Goal: Task Accomplishment & Management: Manage account settings

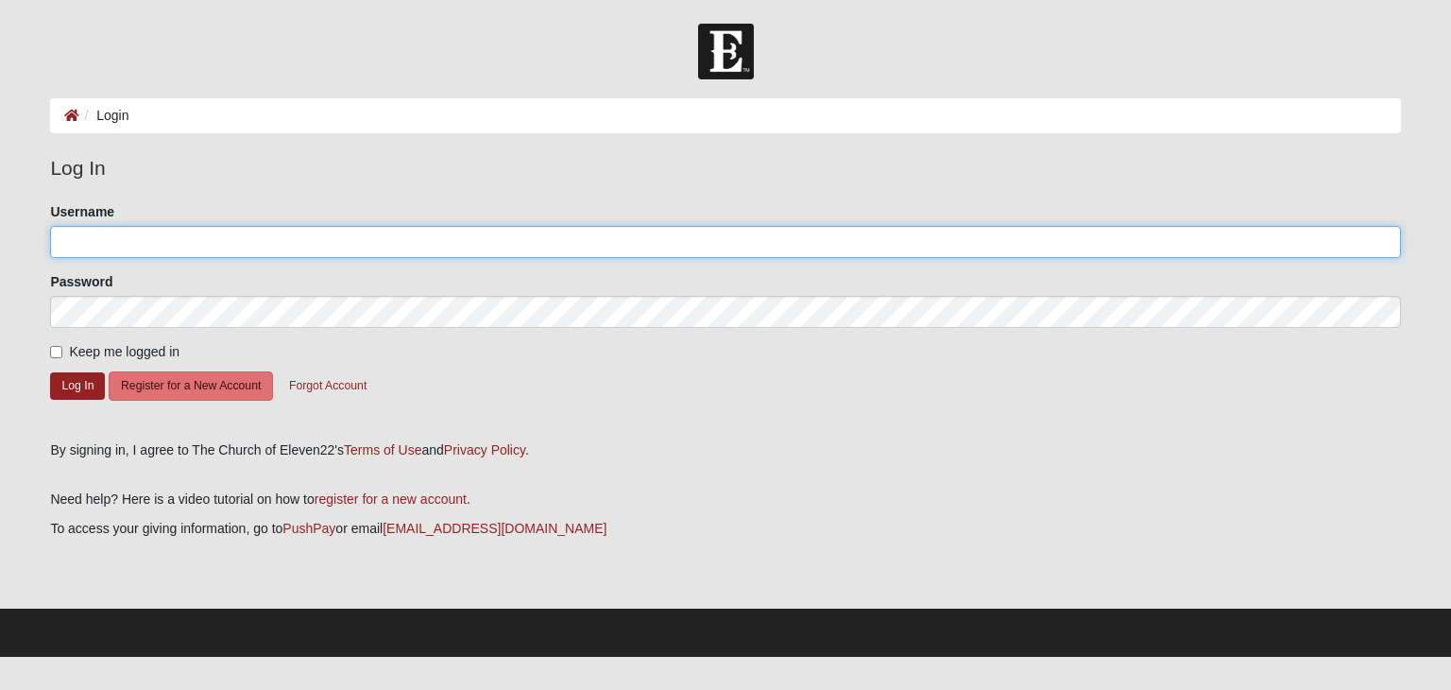
click at [120, 250] on input "Username" at bounding box center [725, 242] width 1350 height 32
type input "j"
type input "[EMAIL_ADDRESS][DOMAIN_NAME]"
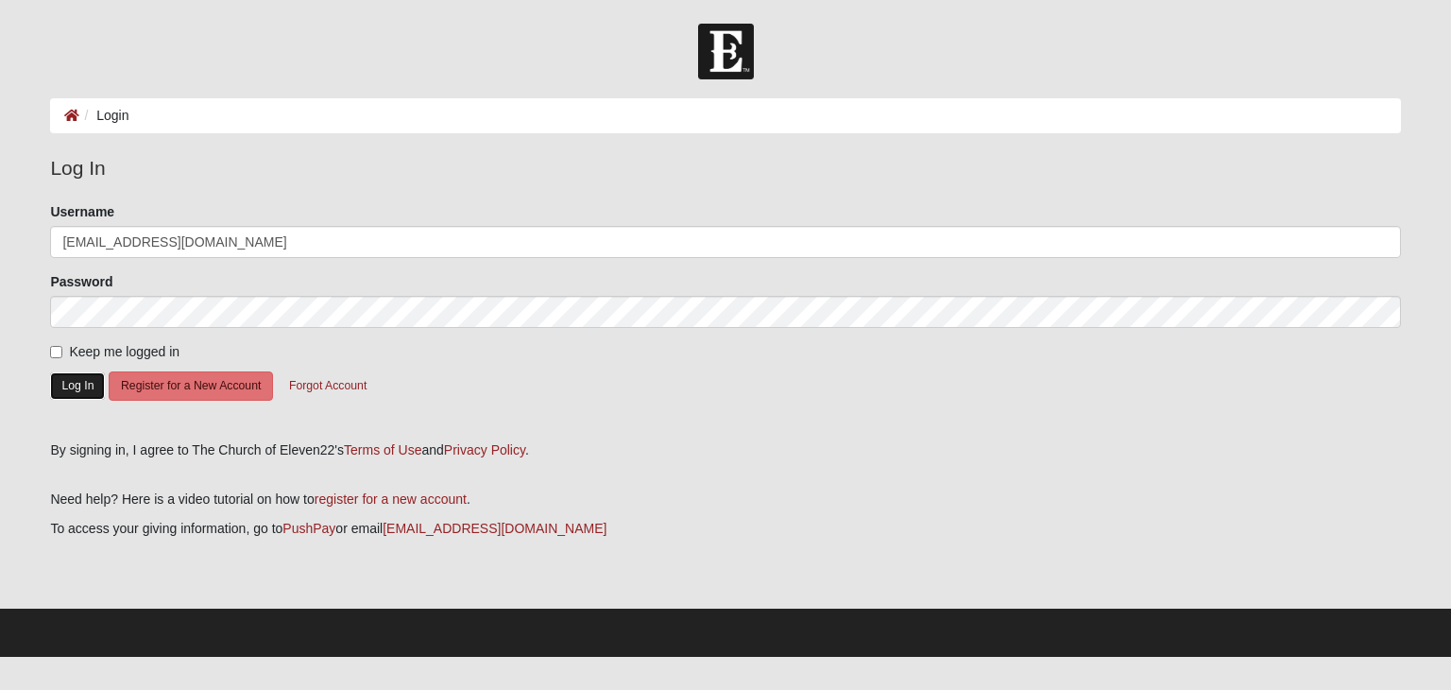
click at [68, 382] on button "Log In" at bounding box center [77, 385] width 55 height 27
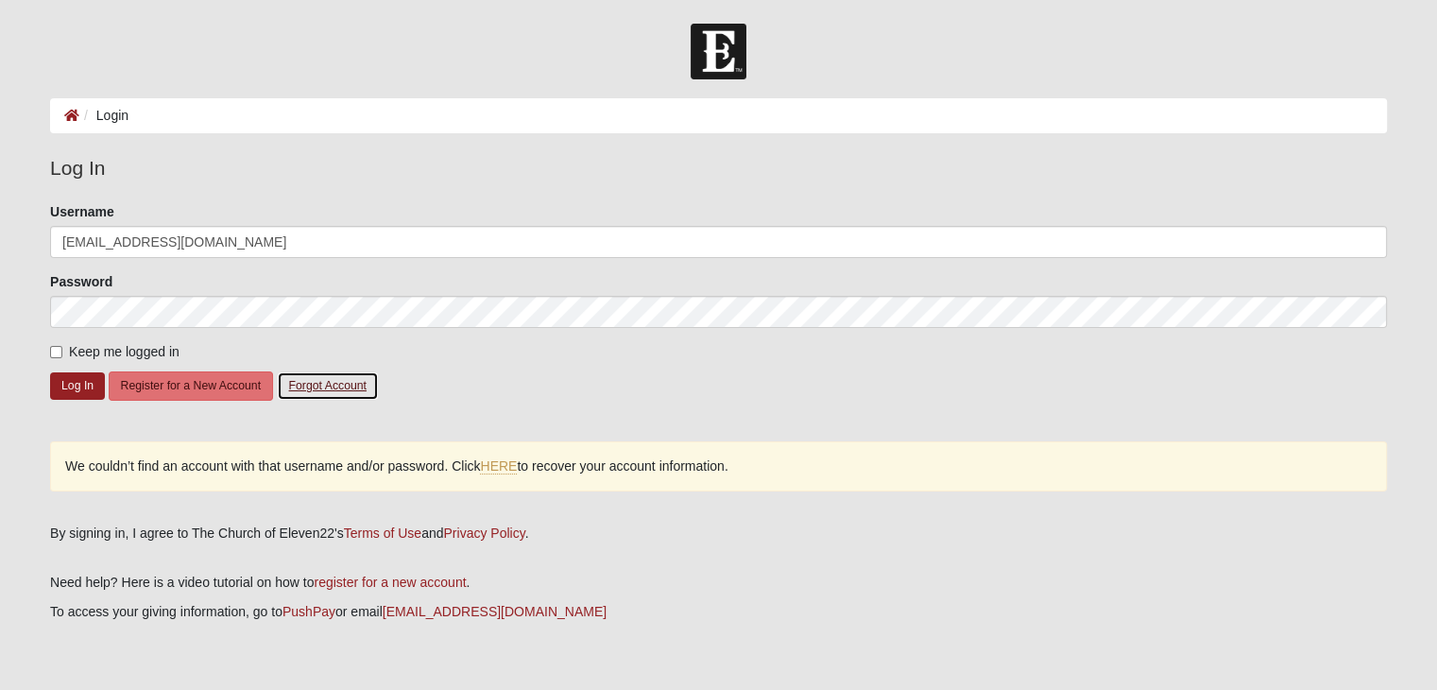
click at [344, 384] on button "Forgot Account" at bounding box center [328, 385] width 102 height 29
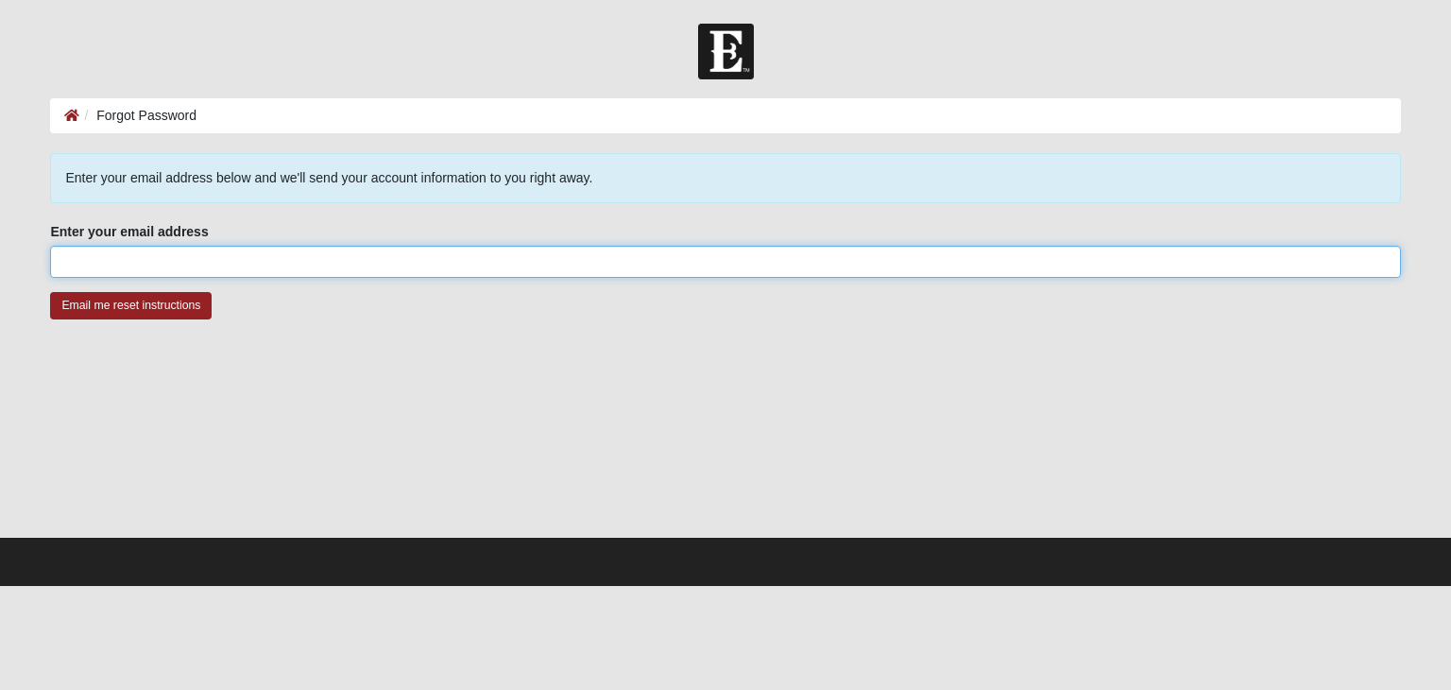
click at [144, 258] on input "Enter your email address" at bounding box center [725, 262] width 1350 height 32
type input "[EMAIL_ADDRESS][DOMAIN_NAME]"
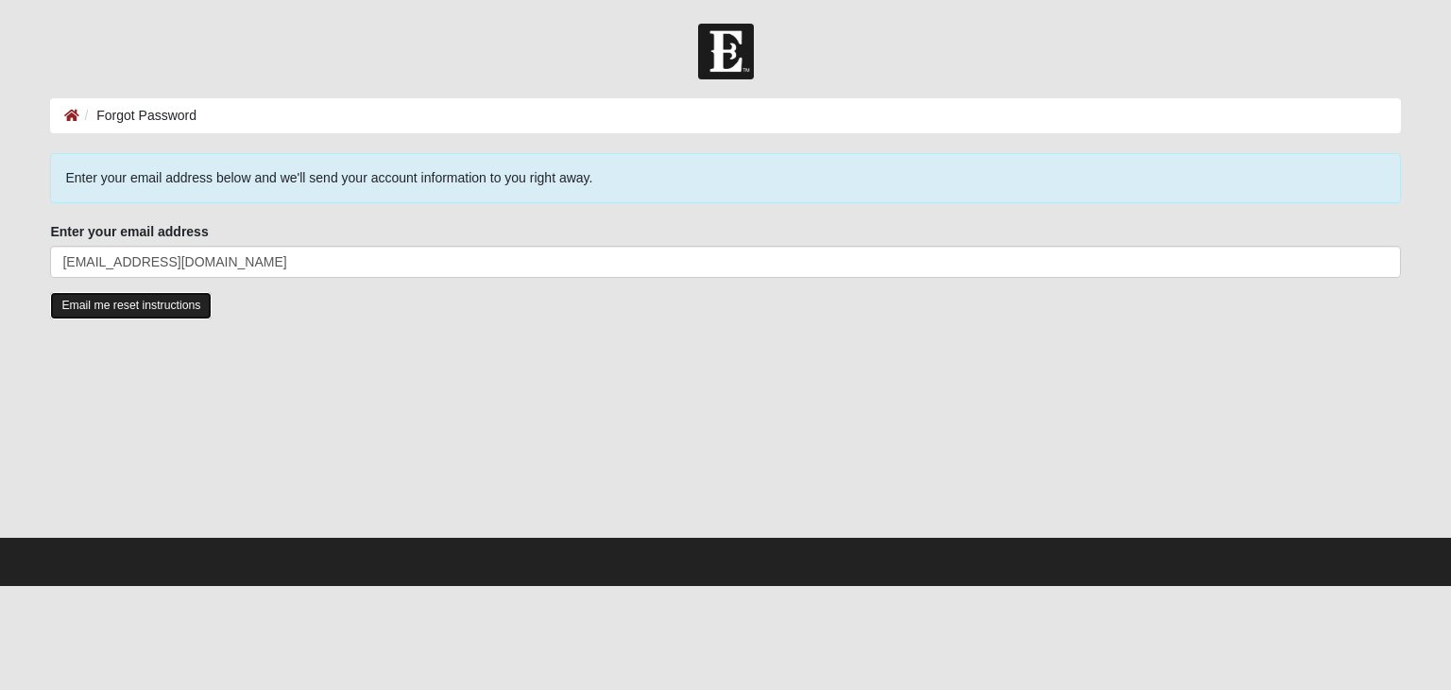
click at [160, 308] on input "Email me reset instructions" at bounding box center [131, 305] width 162 height 27
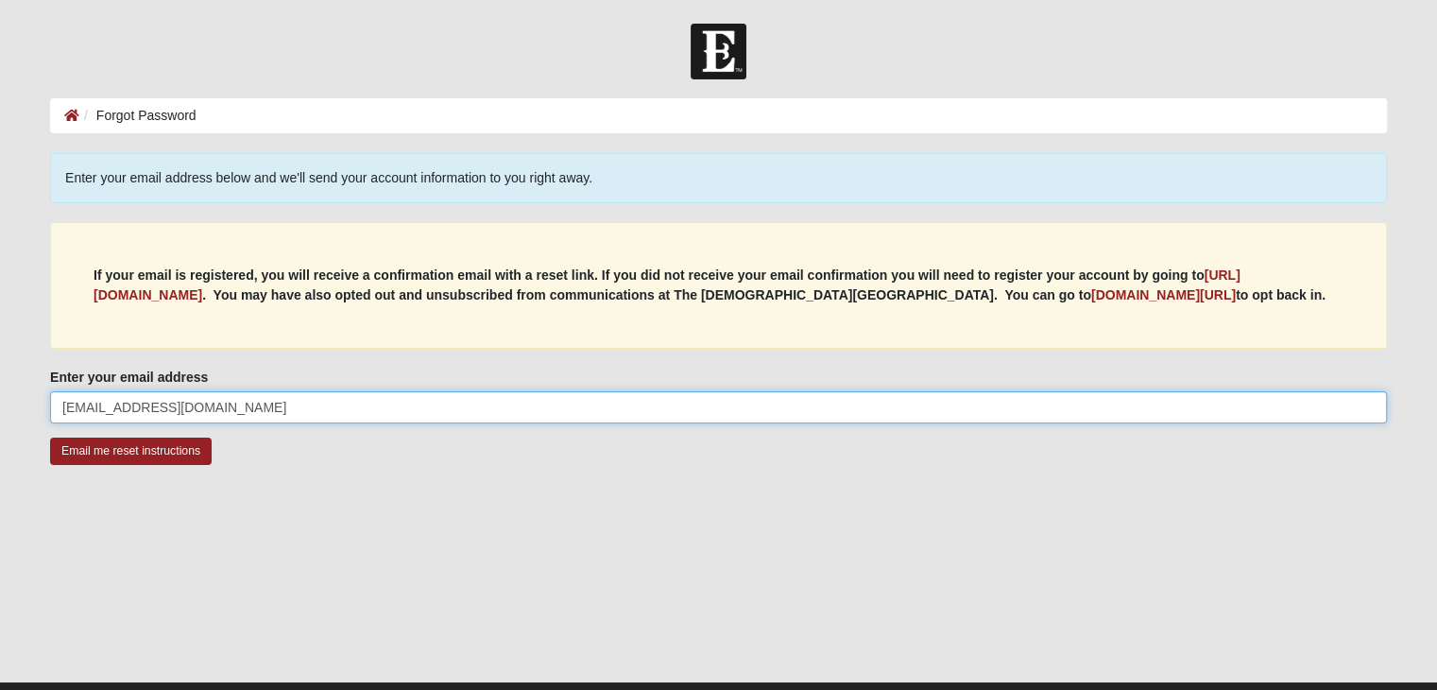
click at [228, 402] on input "[EMAIL_ADDRESS][DOMAIN_NAME]" at bounding box center [718, 407] width 1337 height 32
type input "j"
type input "[EMAIL_ADDRESS][DOMAIN_NAME]"
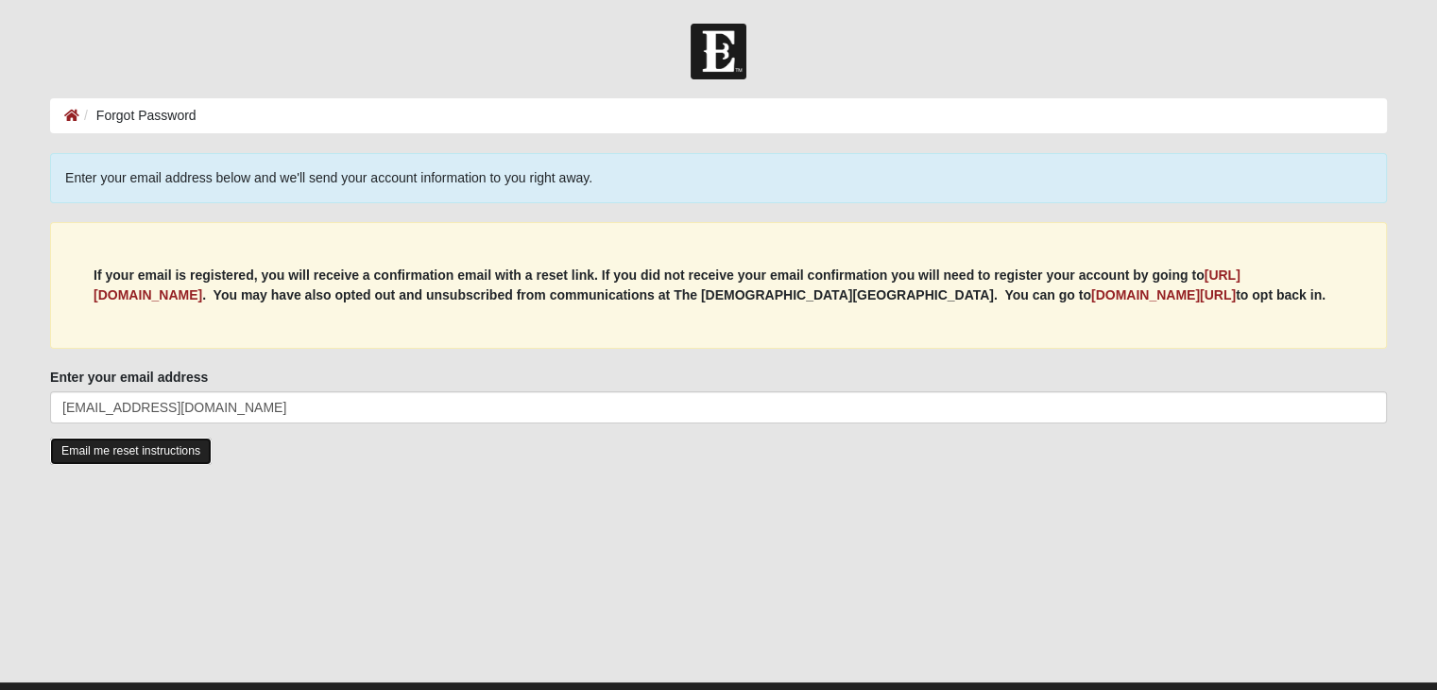
click at [172, 448] on input "Email me reset instructions" at bounding box center [131, 450] width 162 height 27
click at [152, 450] on input "Email me reset instructions" at bounding box center [131, 450] width 162 height 27
